Goal: Task Accomplishment & Management: Complete application form

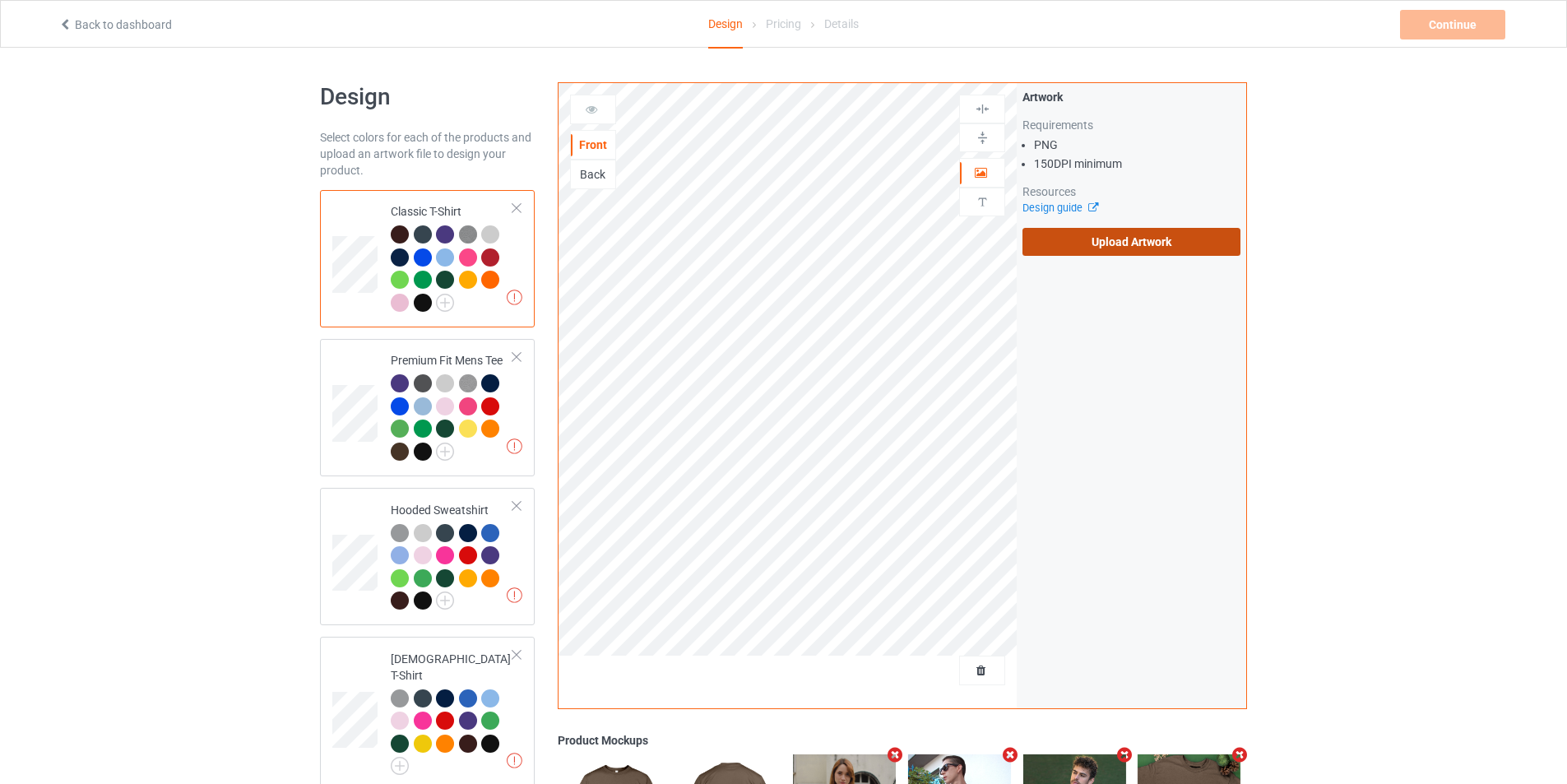
click at [1128, 255] on label "Upload Artwork" at bounding box center [1131, 241] width 218 height 28
click at [0, 0] on input "Upload Artwork" at bounding box center [0, 0] width 0 height 0
click at [1142, 249] on label "Upload Artwork" at bounding box center [1131, 241] width 218 height 28
click at [0, 0] on input "Upload Artwork" at bounding box center [0, 0] width 0 height 0
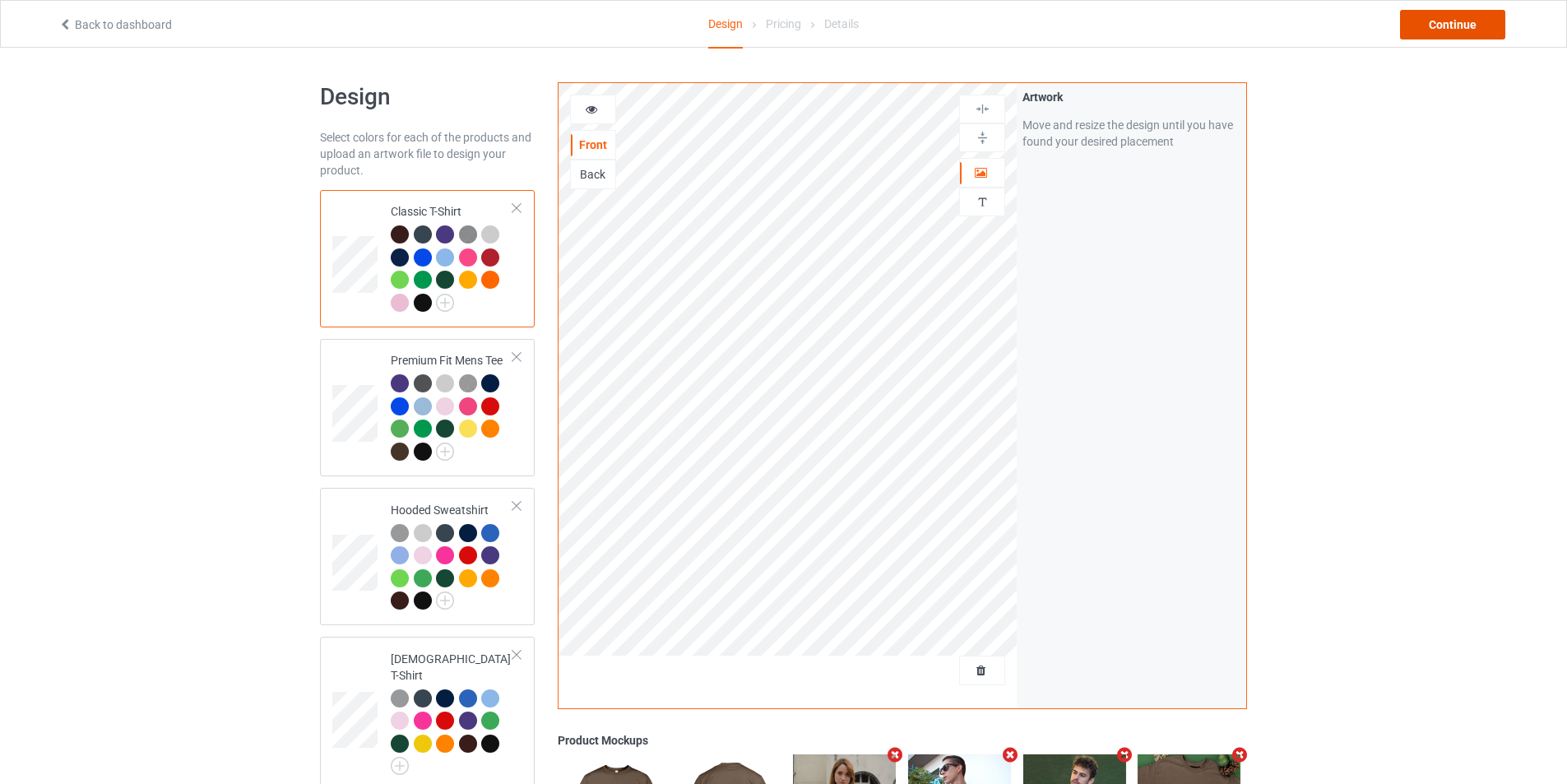
click at [1426, 18] on div "Continue" at bounding box center [1452, 24] width 105 height 29
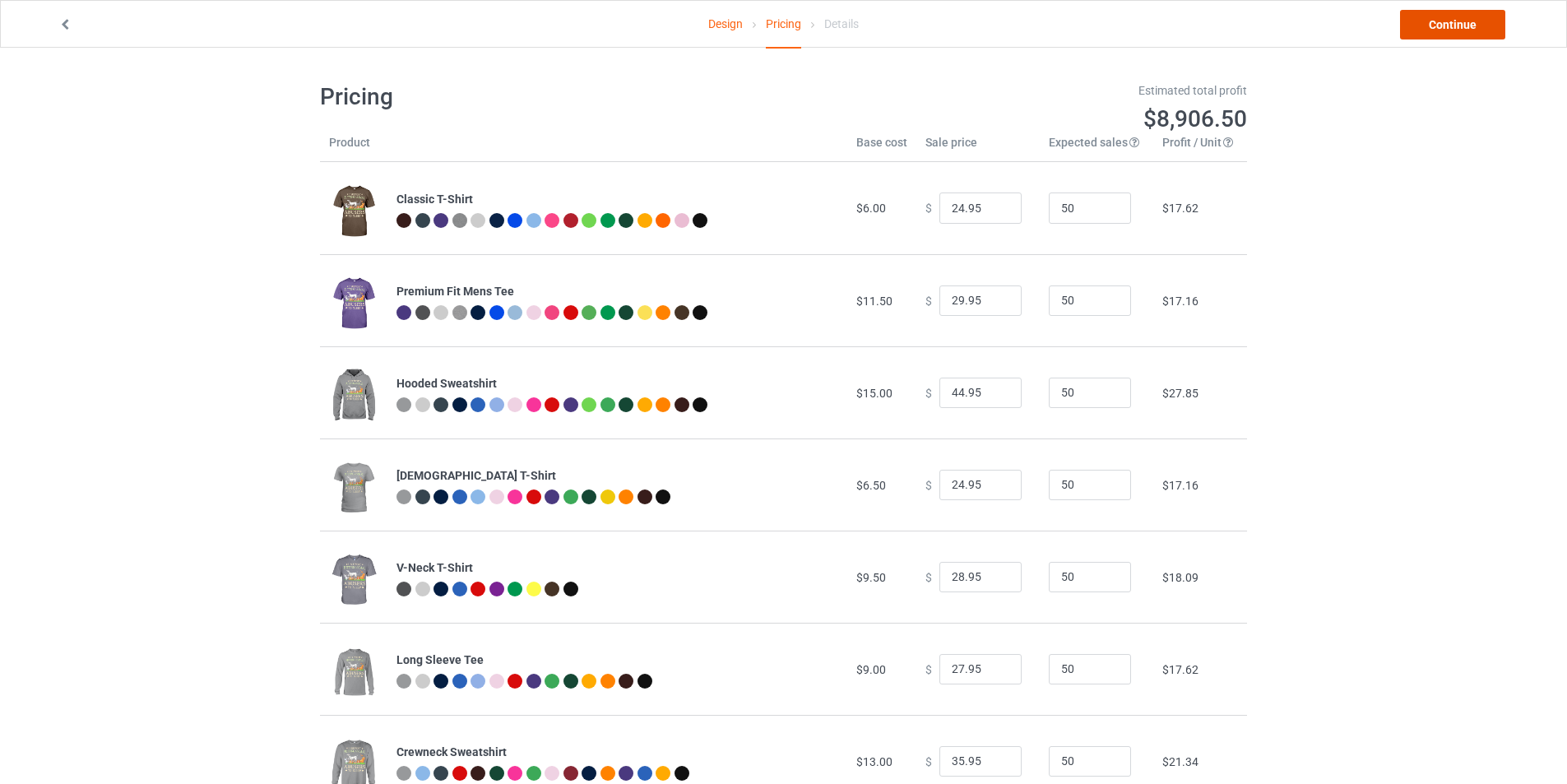
click at [1448, 30] on link "Continue" at bounding box center [1452, 24] width 105 height 29
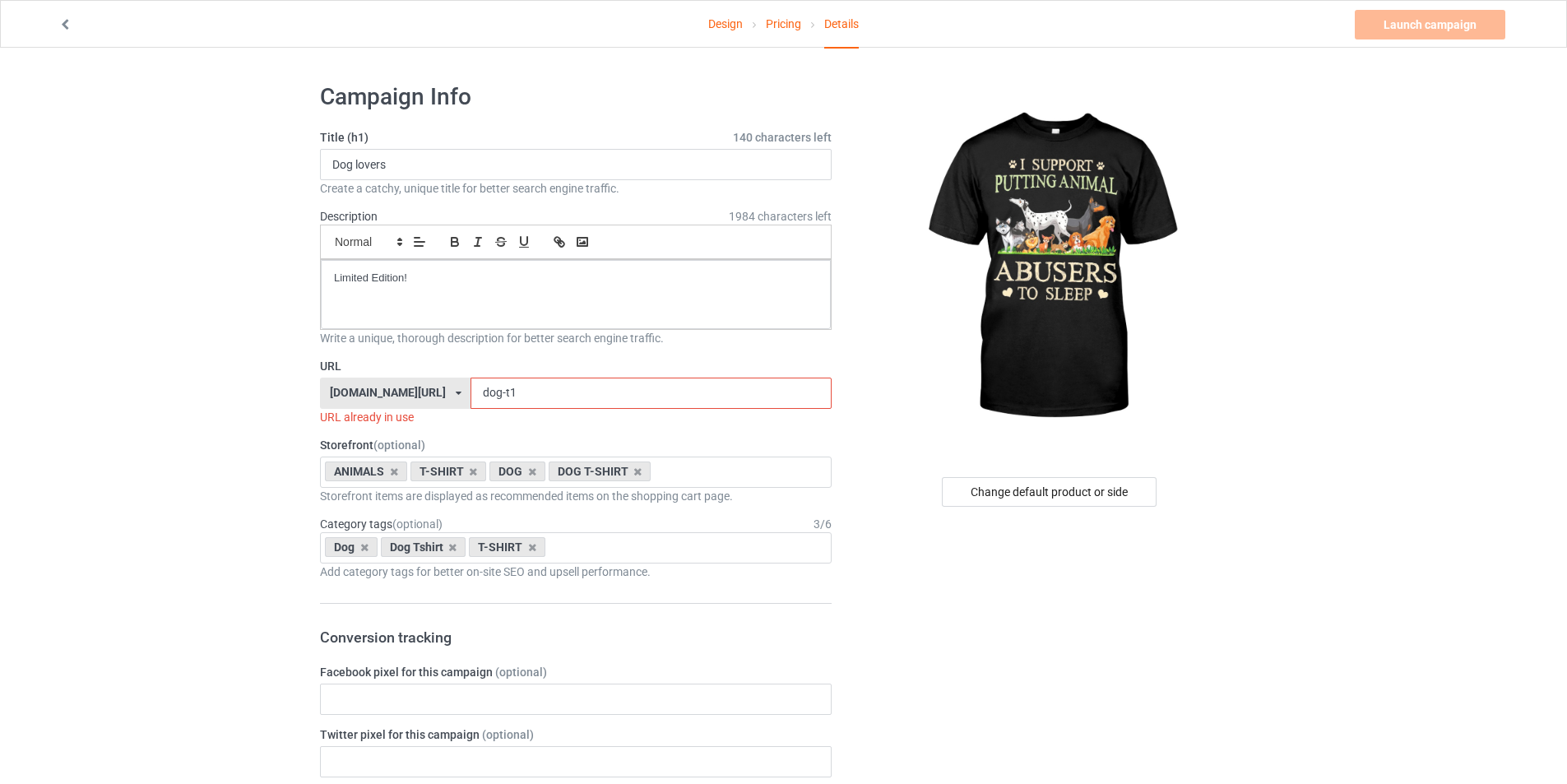
click at [599, 392] on input "dog-t1" at bounding box center [651, 392] width 361 height 31
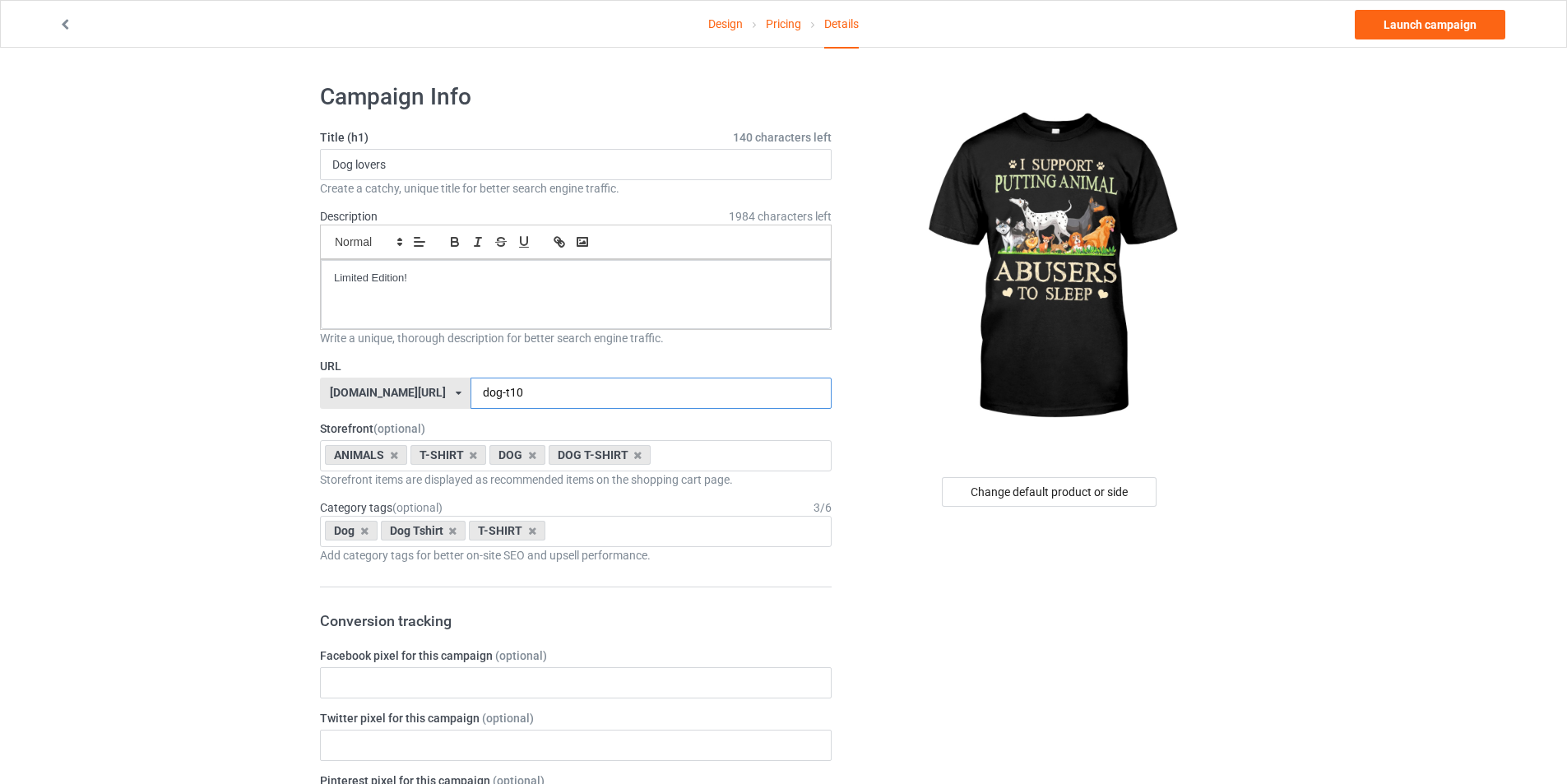
type input "dog-t10"
drag, startPoint x: 416, startPoint y: 172, endPoint x: 210, endPoint y: 187, distance: 206.5
type input "I support putting animal abusers to sleep"
click at [1429, 31] on link "Launch campaign" at bounding box center [1430, 24] width 150 height 29
